Goal: Check status: Check status

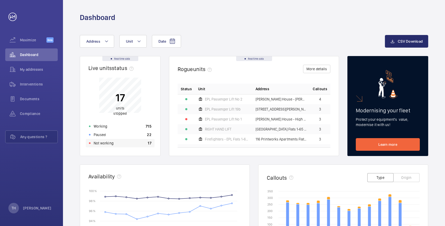
click at [105, 143] on p "Not working" at bounding box center [104, 142] width 20 height 5
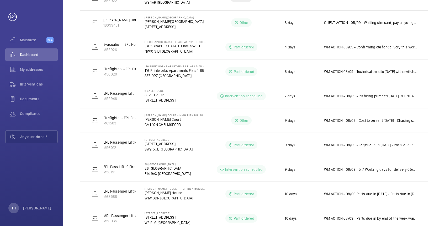
scroll to position [140, 0]
